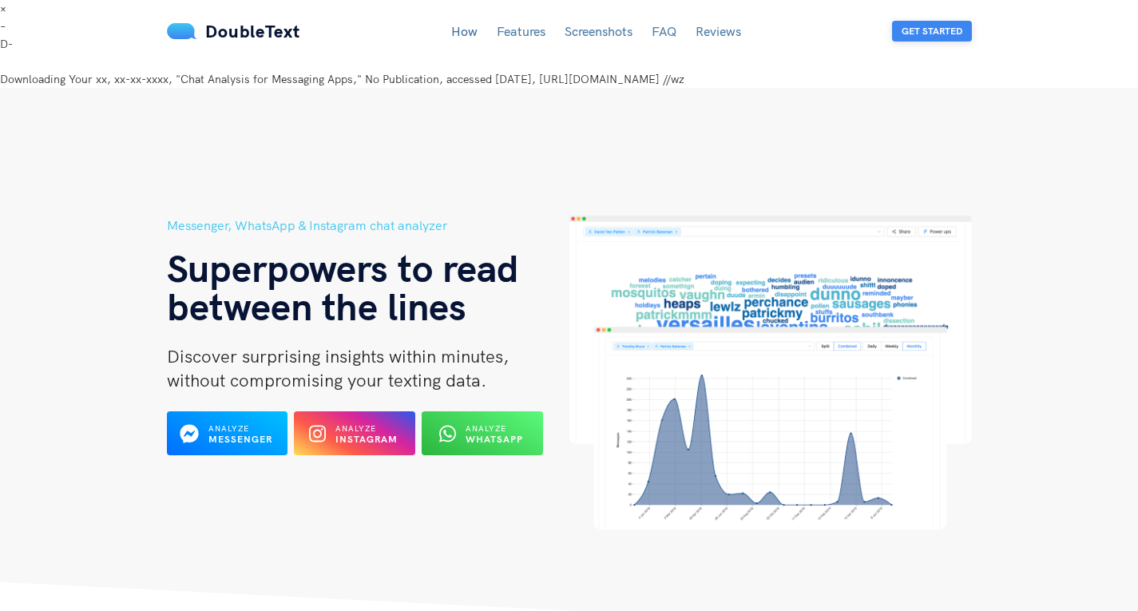
click at [946, 28] on button "Get Started" at bounding box center [932, 31] width 80 height 21
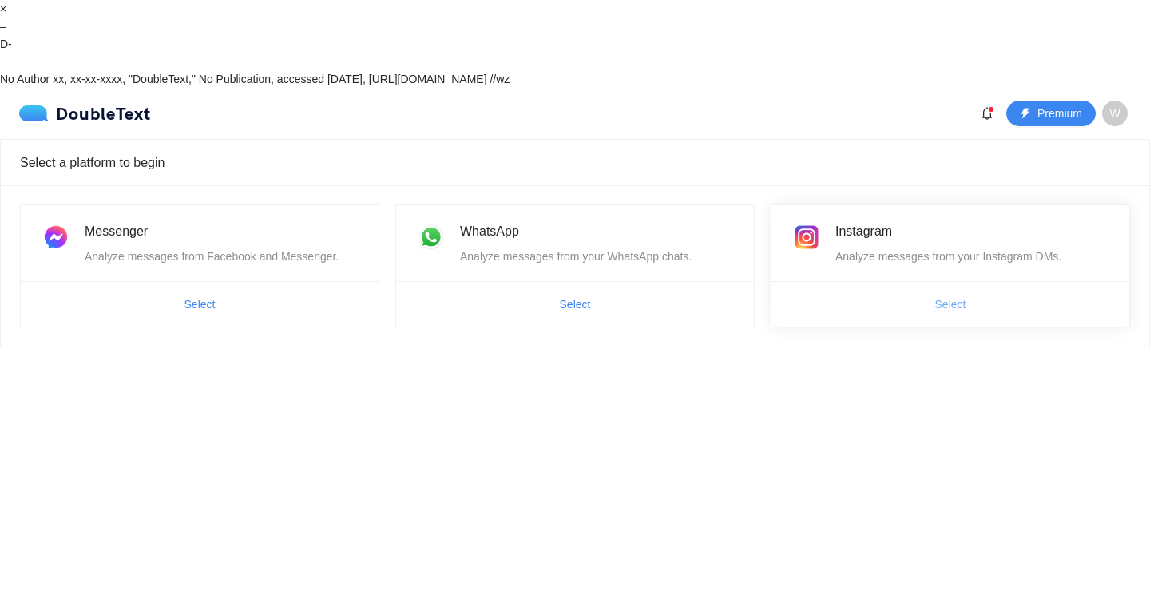
click at [941, 295] on span "Select" at bounding box center [950, 304] width 31 height 18
